Goal: Transaction & Acquisition: Subscribe to service/newsletter

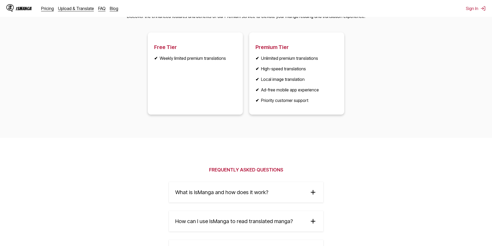
scroll to position [827, 0]
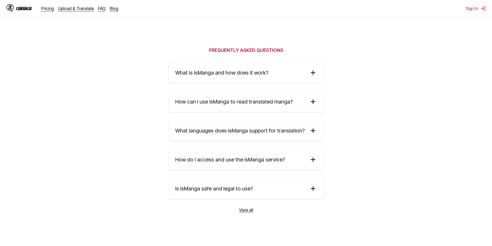
click at [268, 139] on summary "What languages does IsManga support for translation?" at bounding box center [246, 131] width 154 height 21
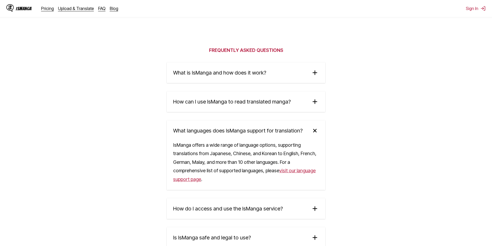
click at [270, 136] on summary "What languages does IsManga support for translation?" at bounding box center [246, 131] width 158 height 21
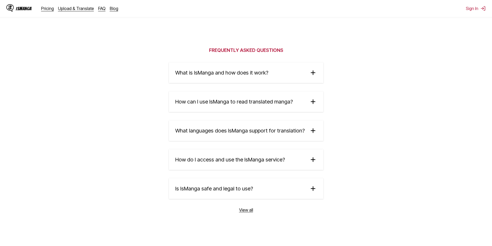
scroll to position [869, 0]
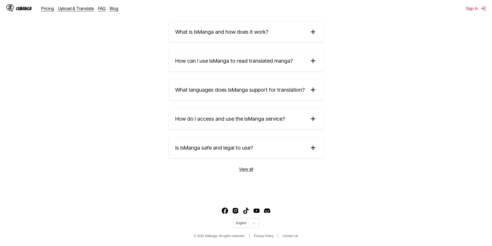
click at [245, 171] on link "View all" at bounding box center [246, 169] width 14 height 5
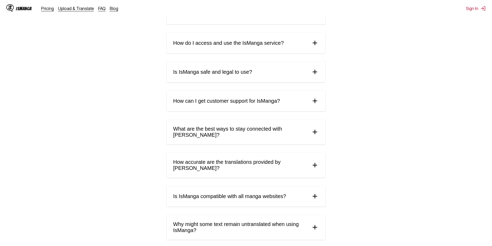
scroll to position [193, 0]
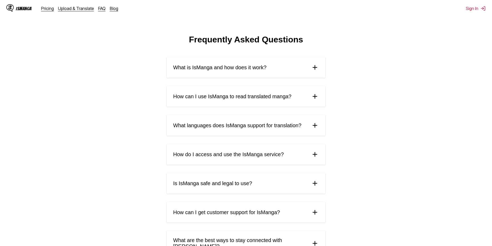
click at [83, 11] on div "IsManga Pricing Upload & Translate FAQ Blog" at bounding box center [64, 8] width 116 height 17
click at [83, 9] on link "Upload & Translate" at bounding box center [76, 8] width 36 height 5
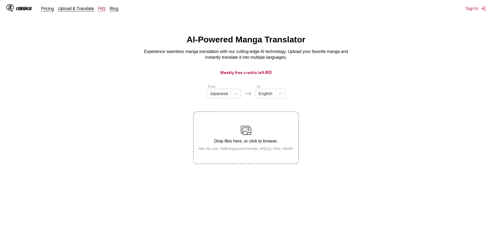
click at [102, 9] on link "FAQ" at bounding box center [101, 8] width 7 height 5
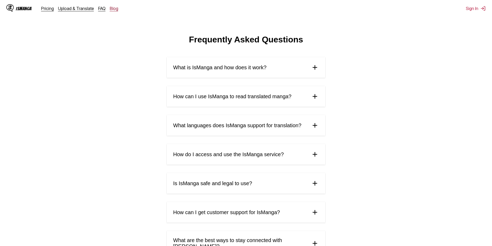
click at [111, 10] on link "Blog" at bounding box center [114, 8] width 8 height 5
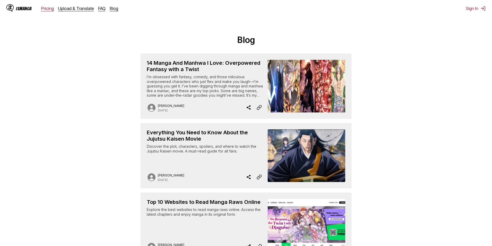
click at [44, 8] on link "Pricing" at bounding box center [47, 8] width 13 height 5
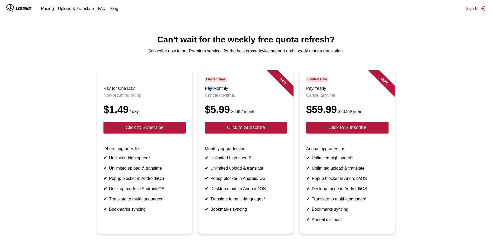
drag, startPoint x: 209, startPoint y: 88, endPoint x: 240, endPoint y: 93, distance: 32.1
click at [227, 91] on h3 "Pay Monthly" at bounding box center [246, 88] width 82 height 5
click at [258, 171] on li "✔ Unlimited upload & translate" at bounding box center [246, 168] width 82 height 5
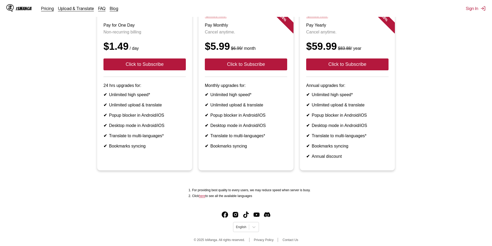
scroll to position [69, 0]
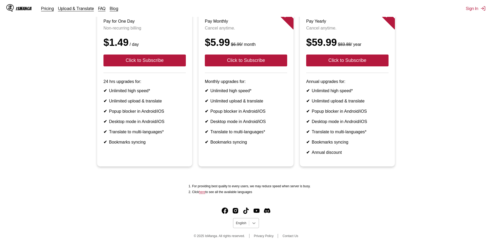
click at [258, 225] on div at bounding box center [254, 224] width 10 height 10
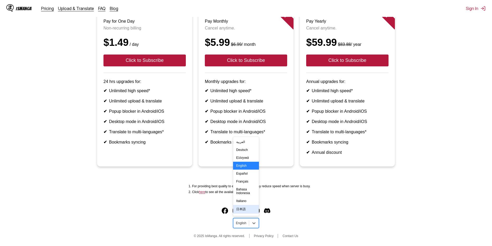
scroll to position [82, 0]
click at [247, 210] on div "中文(正體)" at bounding box center [246, 214] width 26 height 9
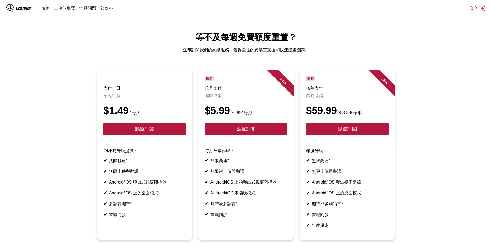
scroll to position [83, 0]
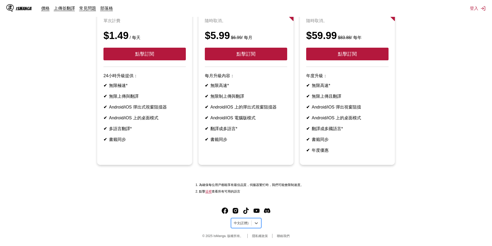
click at [241, 222] on div at bounding box center [241, 223] width 15 height 5
click at [240, 167] on div "English" at bounding box center [246, 166] width 30 height 8
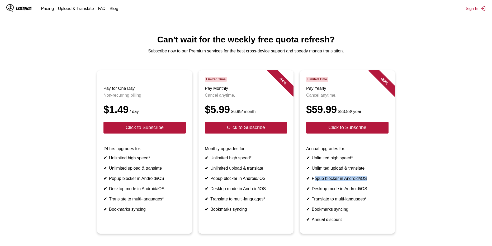
drag, startPoint x: 313, startPoint y: 181, endPoint x: 313, endPoint y: 184, distance: 2.9
click at [313, 184] on ul "✔ Unlimited high speed* ✔ Unlimited upload & translate ✔ Popup blocker in Andro…" at bounding box center [347, 189] width 82 height 67
click at [311, 184] on ul "✔ Unlimited high speed* ✔ Unlimited upload & translate ✔ Popup blocker in Andro…" at bounding box center [347, 189] width 82 height 67
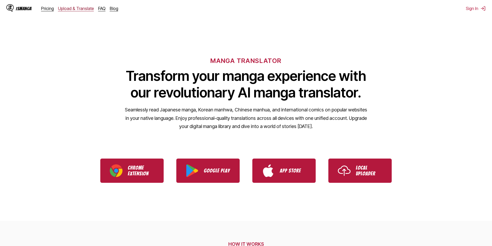
click at [77, 11] on link "Upload & Translate" at bounding box center [76, 8] width 36 height 5
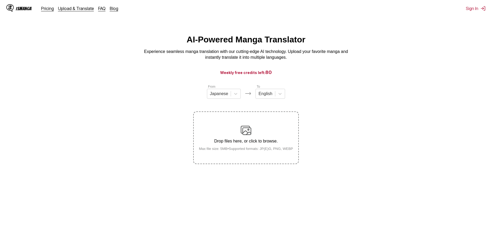
click at [44, 11] on div "IsManga Pricing Upload & Translate FAQ Blog" at bounding box center [64, 8] width 116 height 17
click at [45, 10] on link "Pricing" at bounding box center [47, 8] width 13 height 5
